Goal: Contribute content: Add original content to the website for others to see

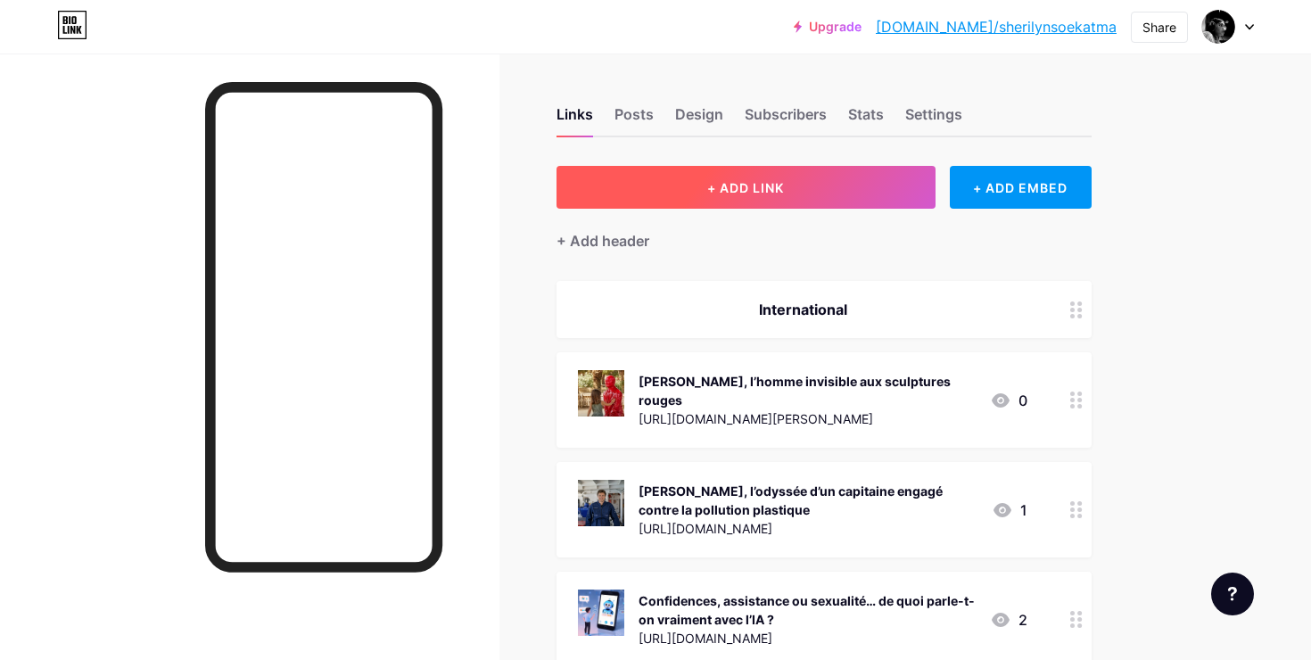
click at [768, 171] on button "+ ADD LINK" at bounding box center [745, 187] width 379 height 43
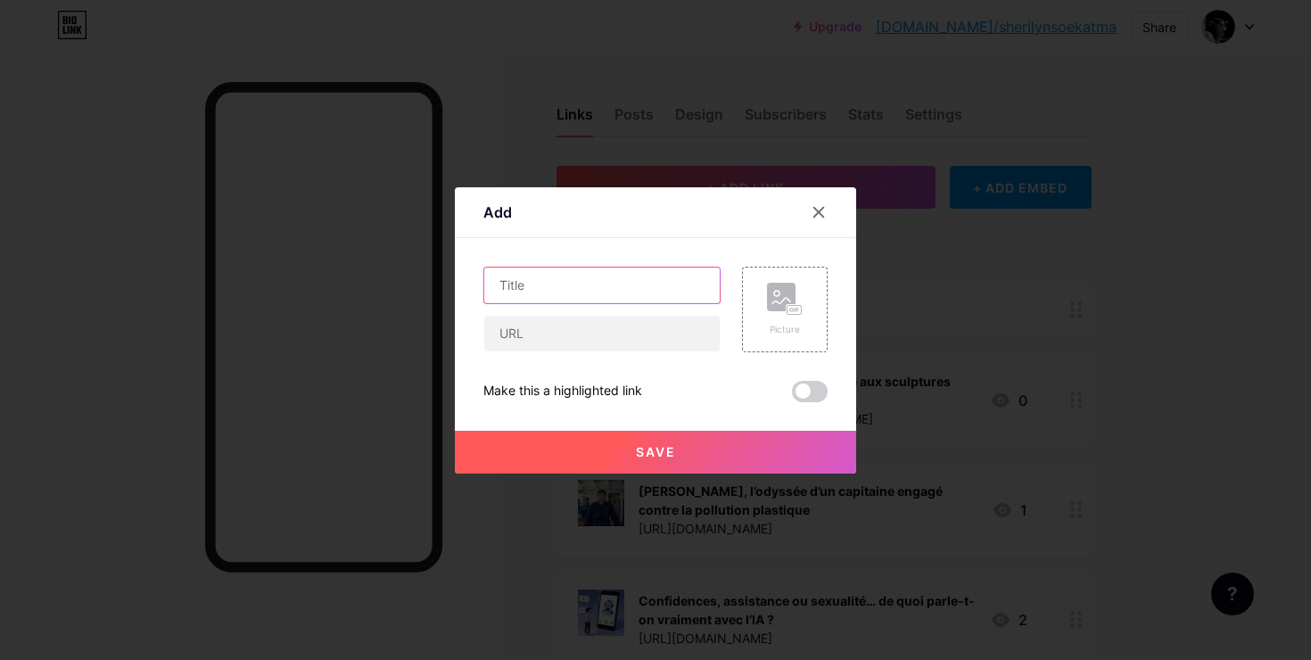
click at [557, 289] on input "text" at bounding box center [601, 285] width 235 height 36
paste input "[PERSON_NAME] inaugure les tours de [GEOGRAPHIC_DATA] entre « terre et ciel »"
type input "[PERSON_NAME] inaugure les tours de [GEOGRAPHIC_DATA] entre « terre et ciel »"
click at [556, 326] on input "text" at bounding box center [601, 334] width 235 height 36
click at [661, 329] on input "text" at bounding box center [601, 334] width 235 height 36
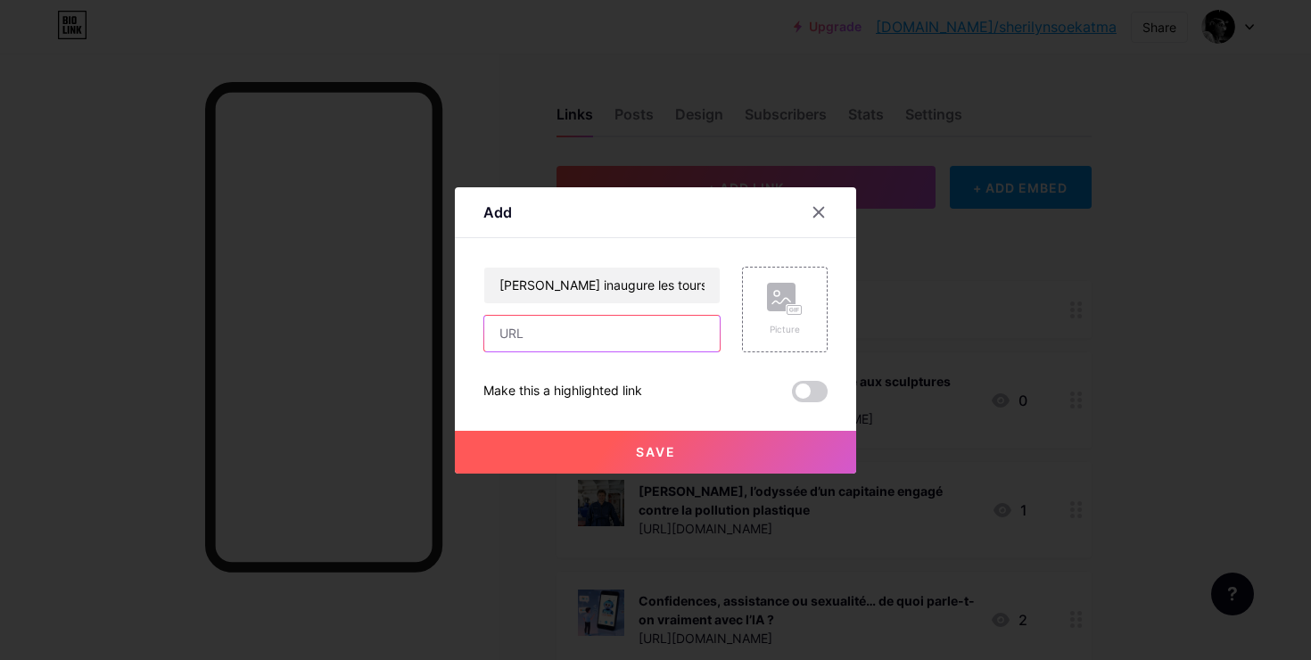
paste input "[URL][DOMAIN_NAME][PERSON_NAME]"
type input "[URL][DOMAIN_NAME][PERSON_NAME]"
click at [801, 320] on div "Picture" at bounding box center [785, 309] width 36 height 53
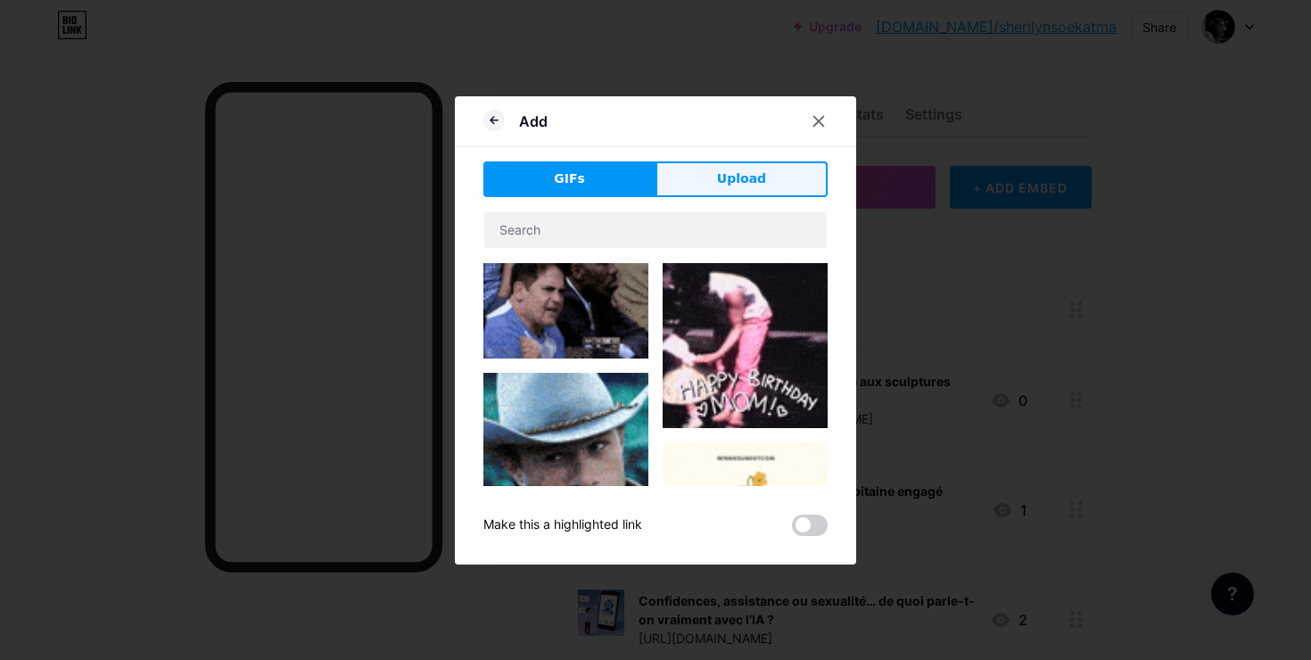
click at [760, 168] on button "Upload" at bounding box center [741, 179] width 172 height 36
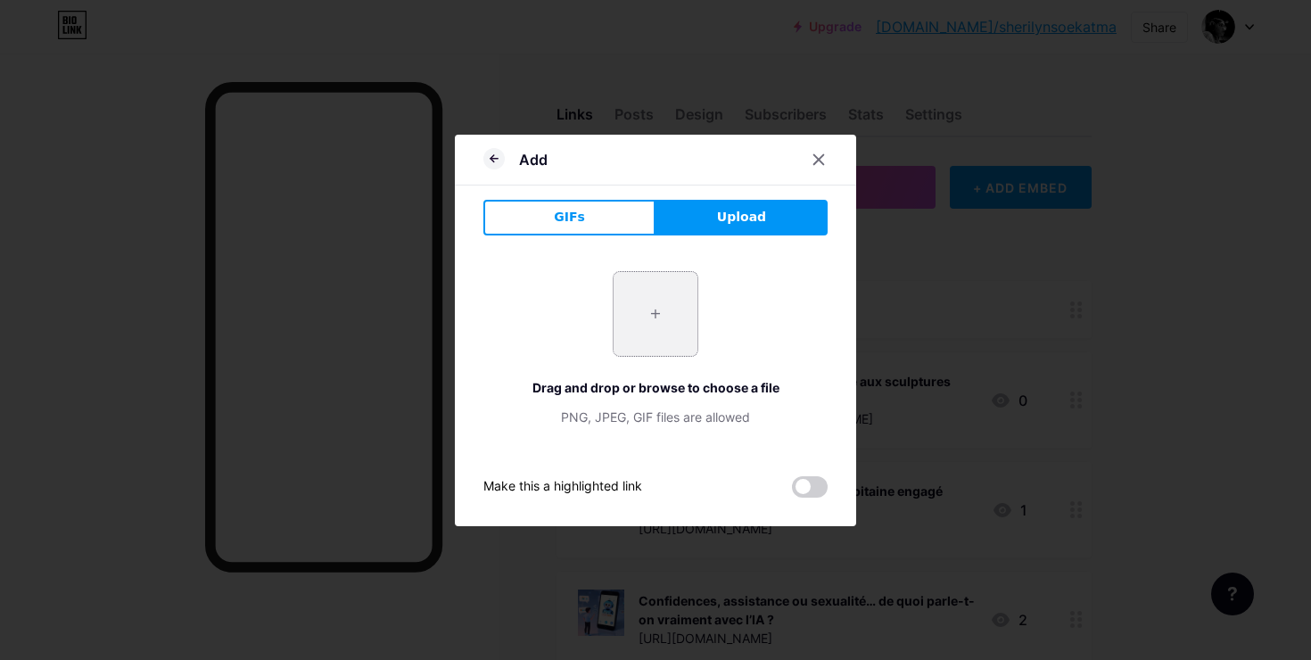
click at [644, 305] on input "file" at bounding box center [655, 314] width 84 height 84
type input "C:\fakepath\notre dame.png"
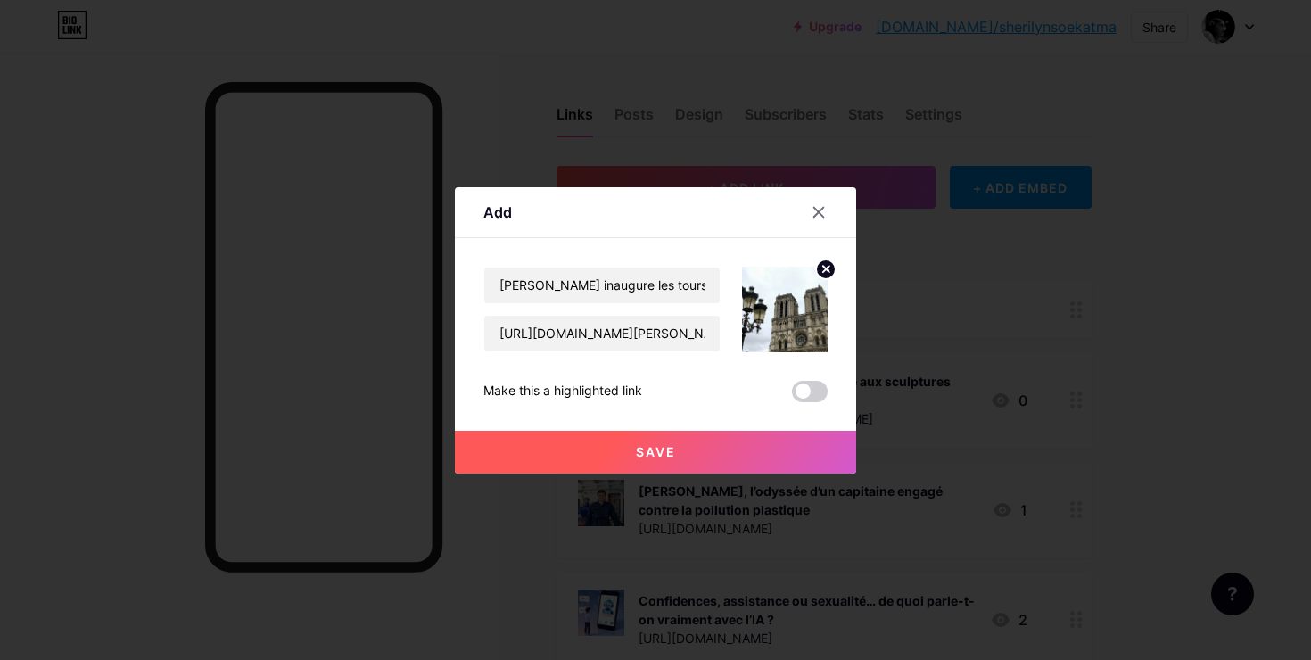
click at [701, 450] on button "Save" at bounding box center [655, 452] width 401 height 43
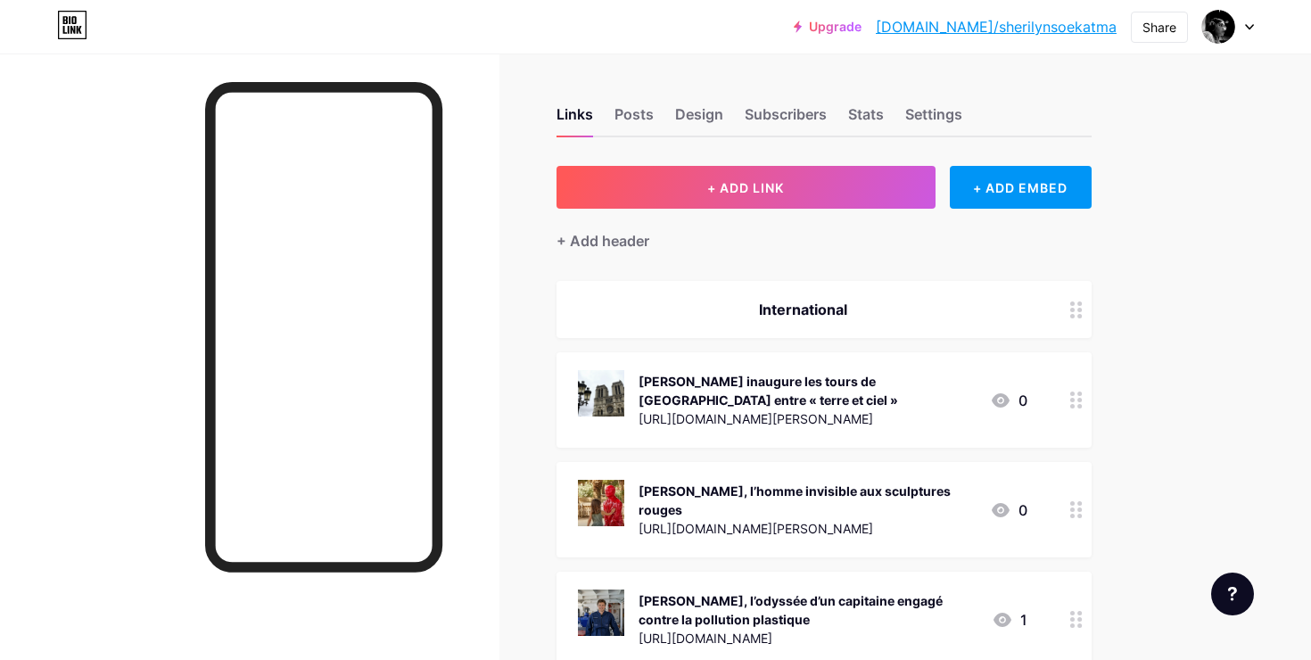
click at [856, 390] on div "[PERSON_NAME] inaugure les tours de [GEOGRAPHIC_DATA] entre « terre et ciel »" at bounding box center [806, 390] width 337 height 37
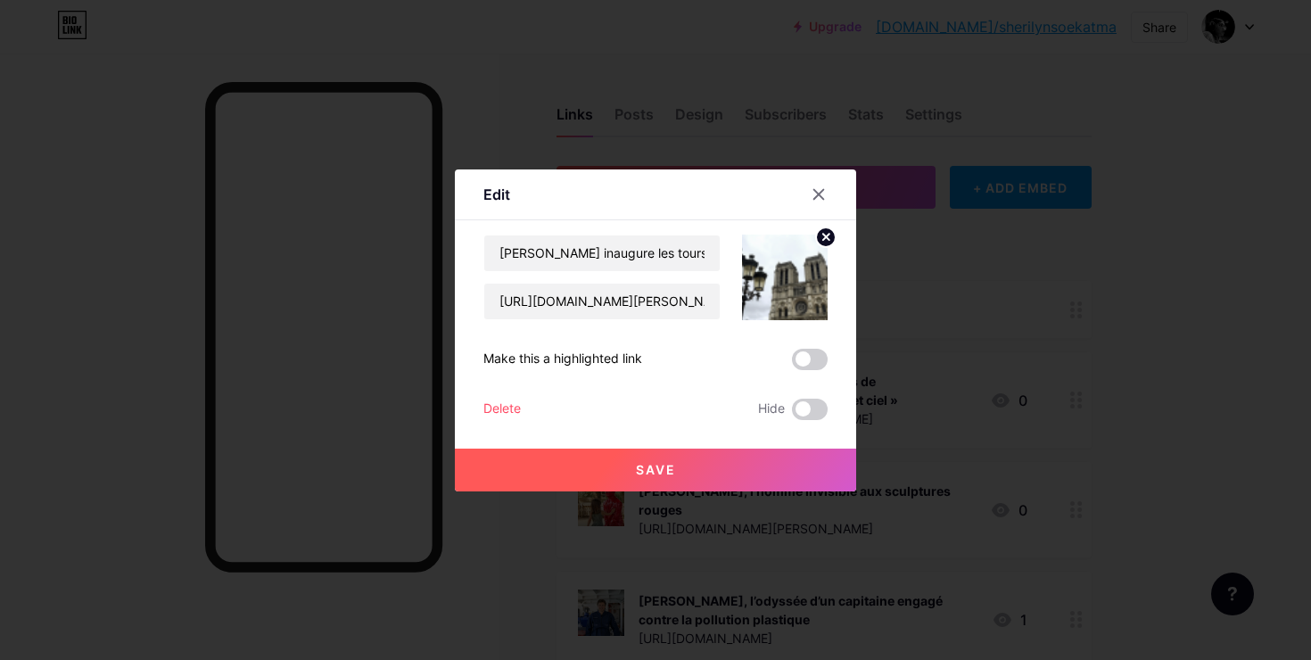
click at [856, 390] on div at bounding box center [655, 330] width 1311 height 660
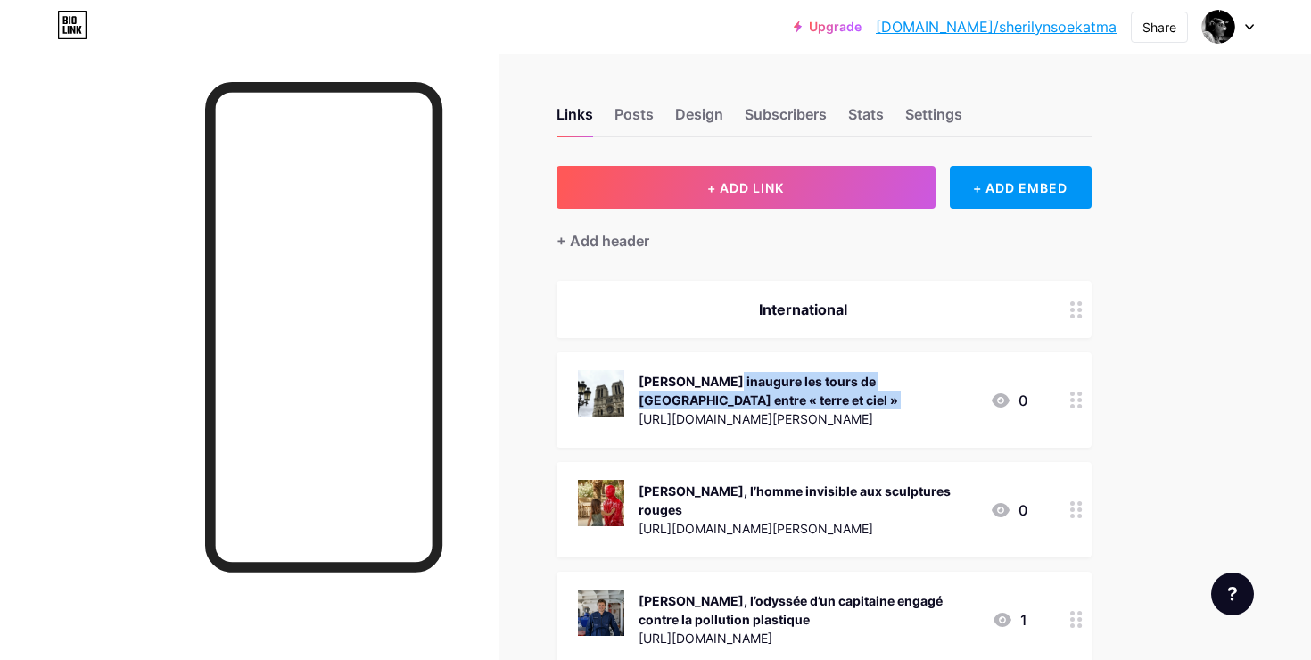
click at [856, 390] on div "[PERSON_NAME] inaugure les tours de [GEOGRAPHIC_DATA] entre « terre et ciel »" at bounding box center [806, 390] width 337 height 37
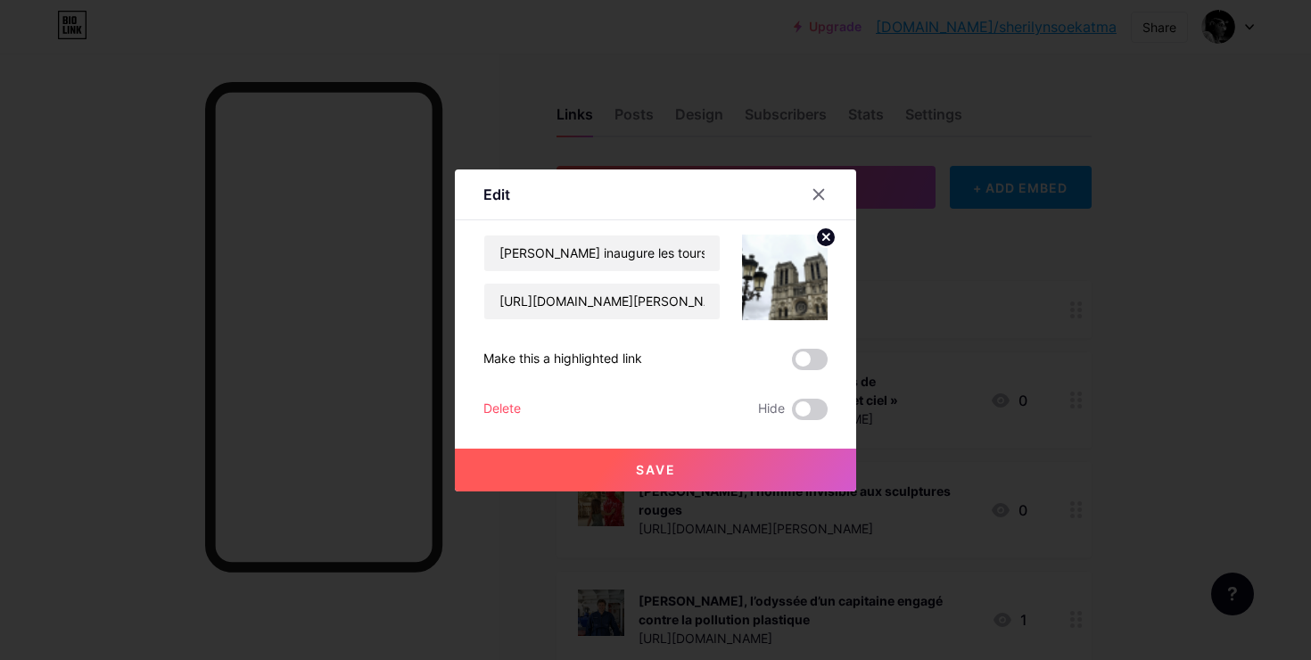
click at [803, 356] on span at bounding box center [810, 359] width 36 height 21
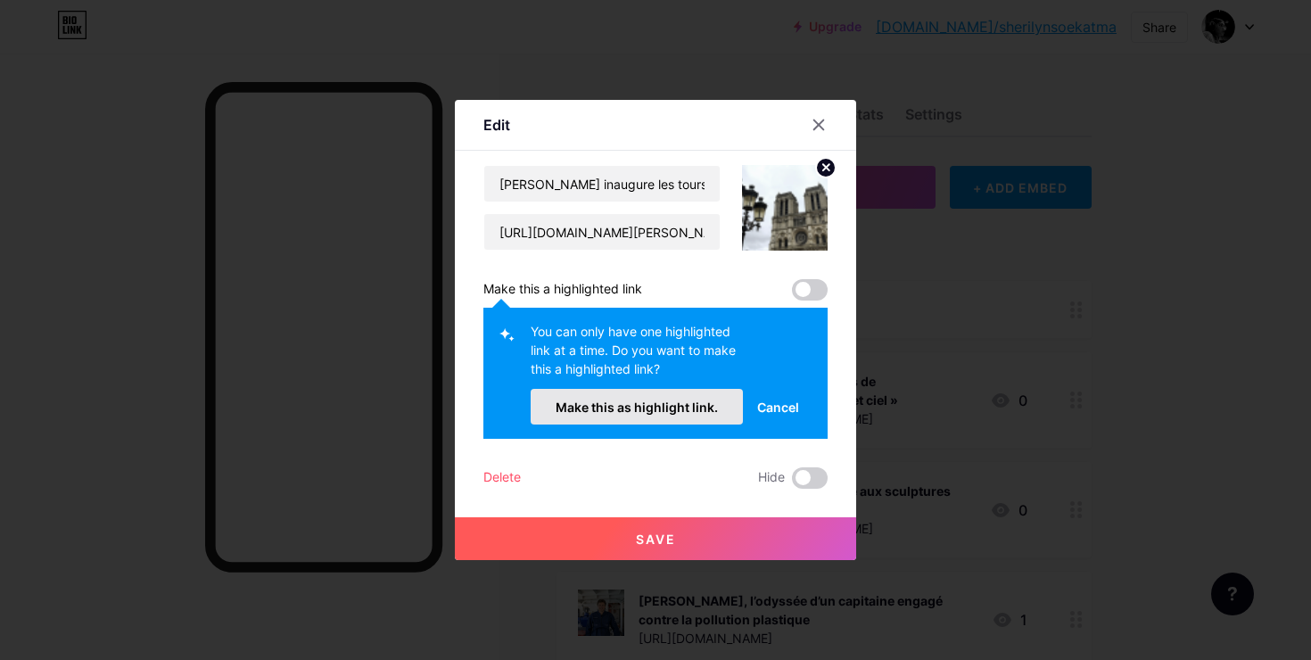
click at [659, 415] on button "Make this as highlight link." at bounding box center [636, 407] width 212 height 36
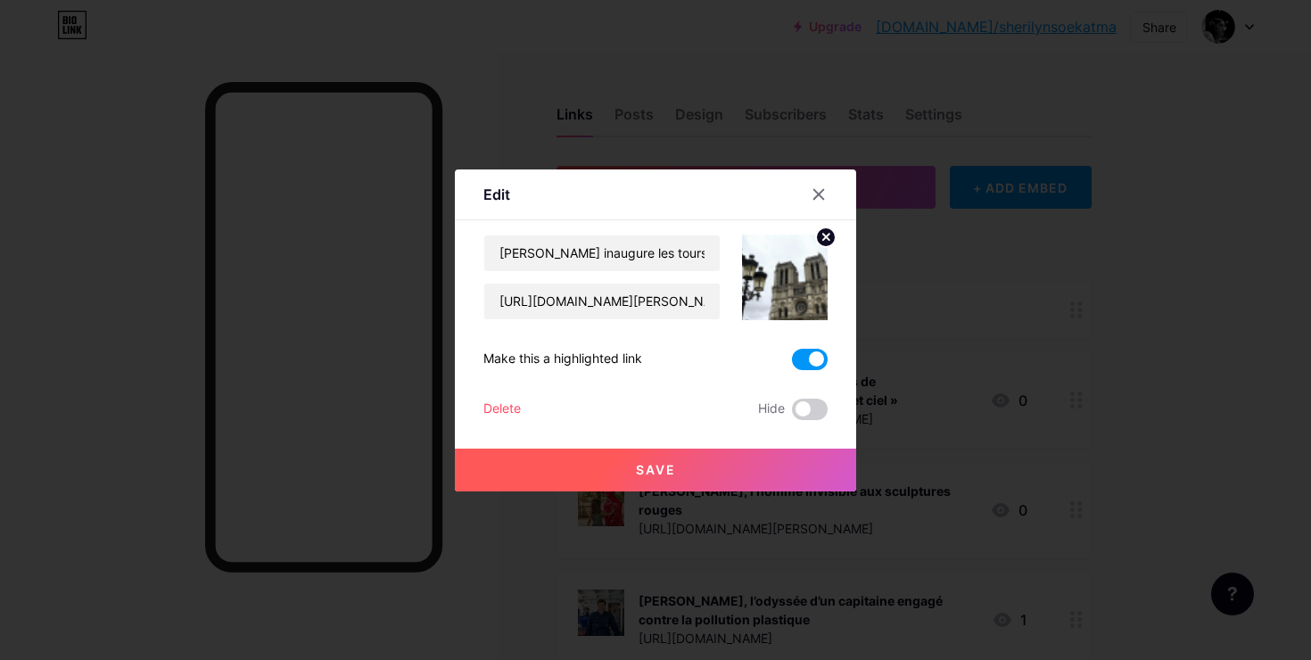
click at [659, 467] on span "Save" at bounding box center [656, 469] width 40 height 15
